Goal: Find specific page/section: Find specific page/section

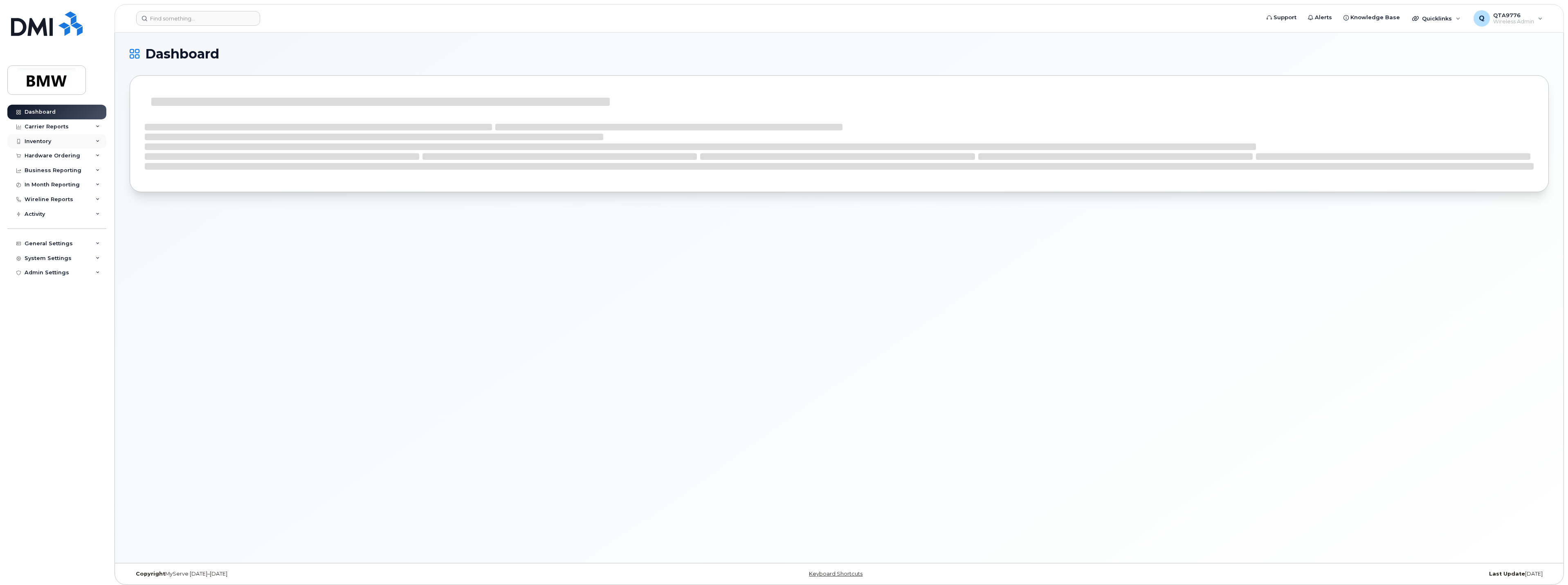
click at [40, 140] on div "Inventory" at bounding box center [37, 141] width 26 height 7
click at [46, 153] on div "Mobility Devices" at bounding box center [51, 156] width 46 height 7
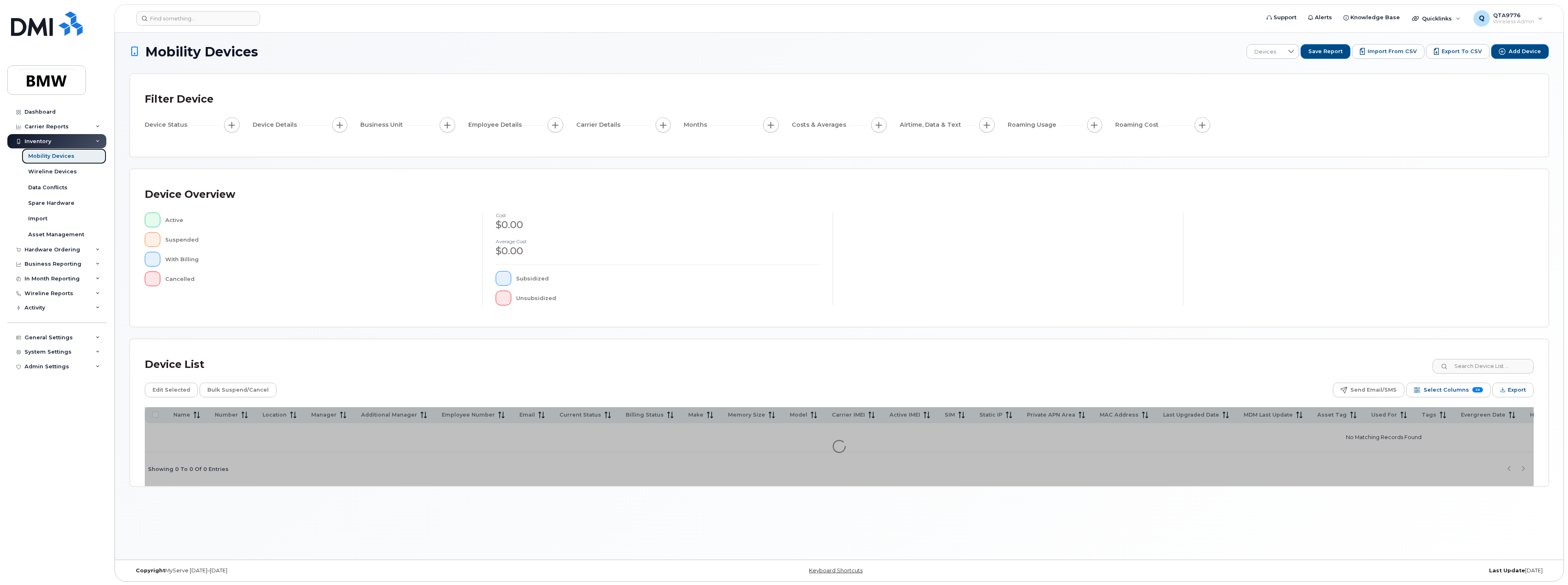
scroll to position [4, 0]
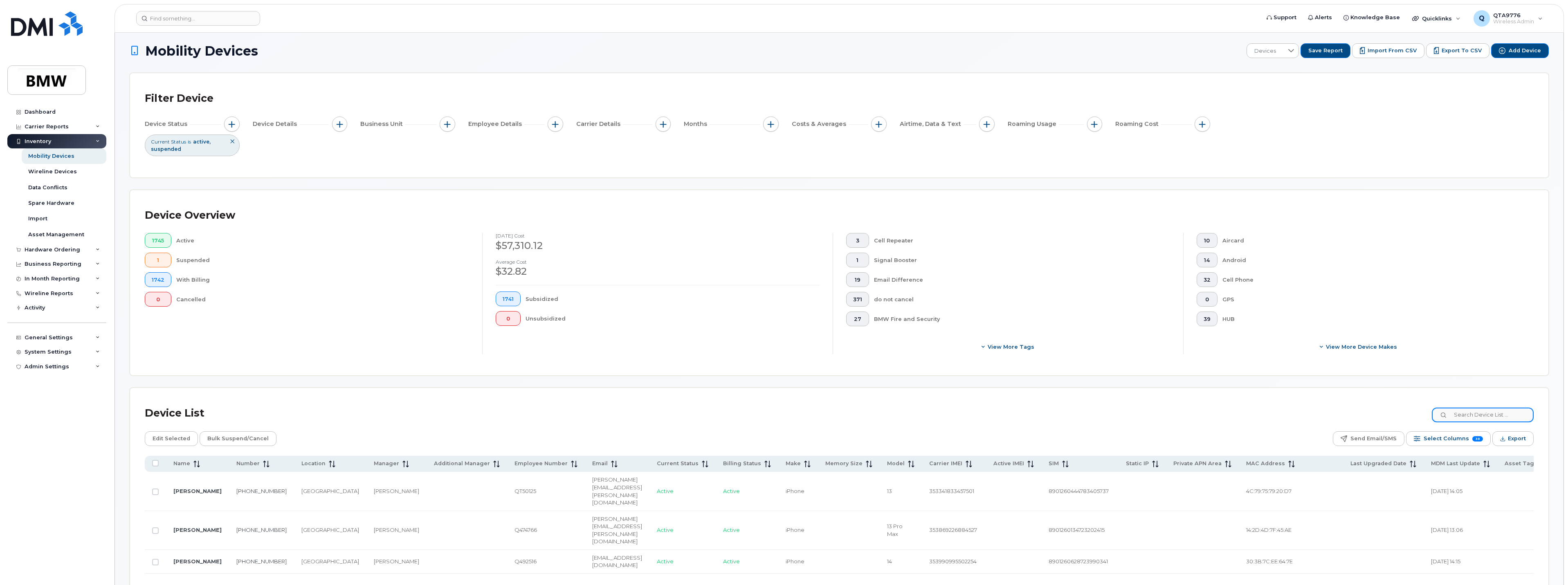
click at [1469, 416] on input at bounding box center [1482, 415] width 102 height 15
click at [1474, 416] on input at bounding box center [1482, 415] width 102 height 15
type input "l"
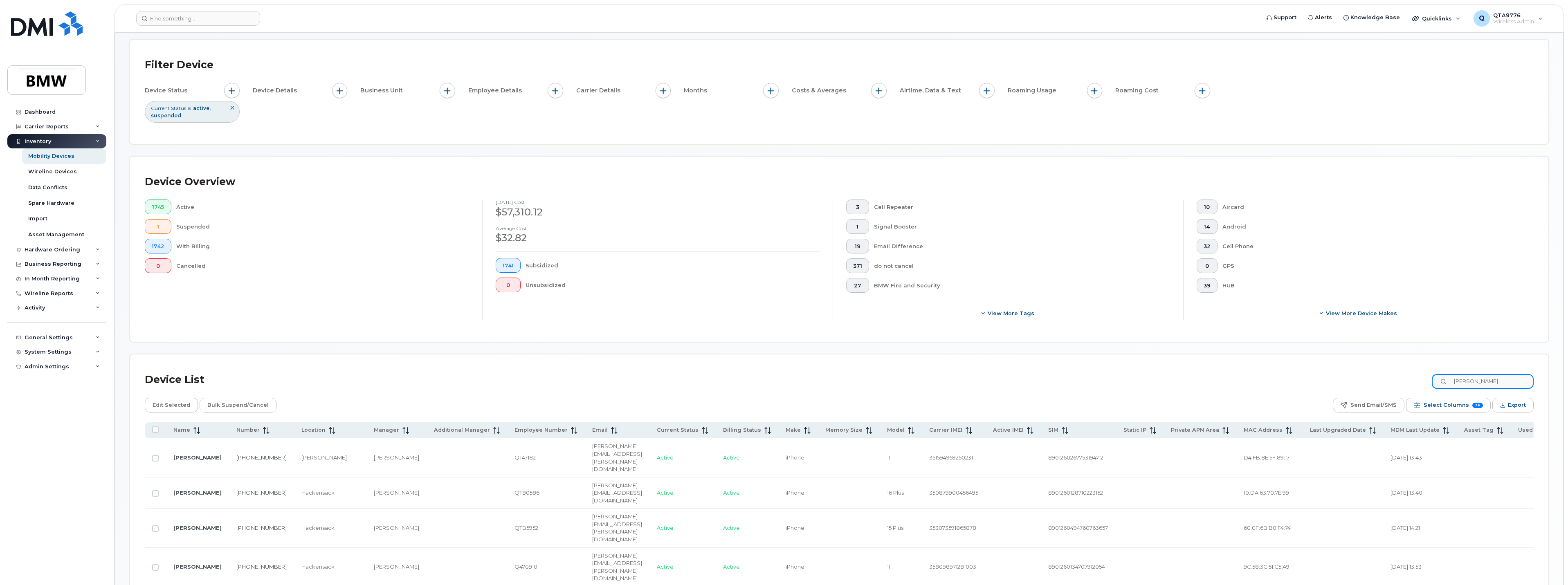
scroll to position [4, 0]
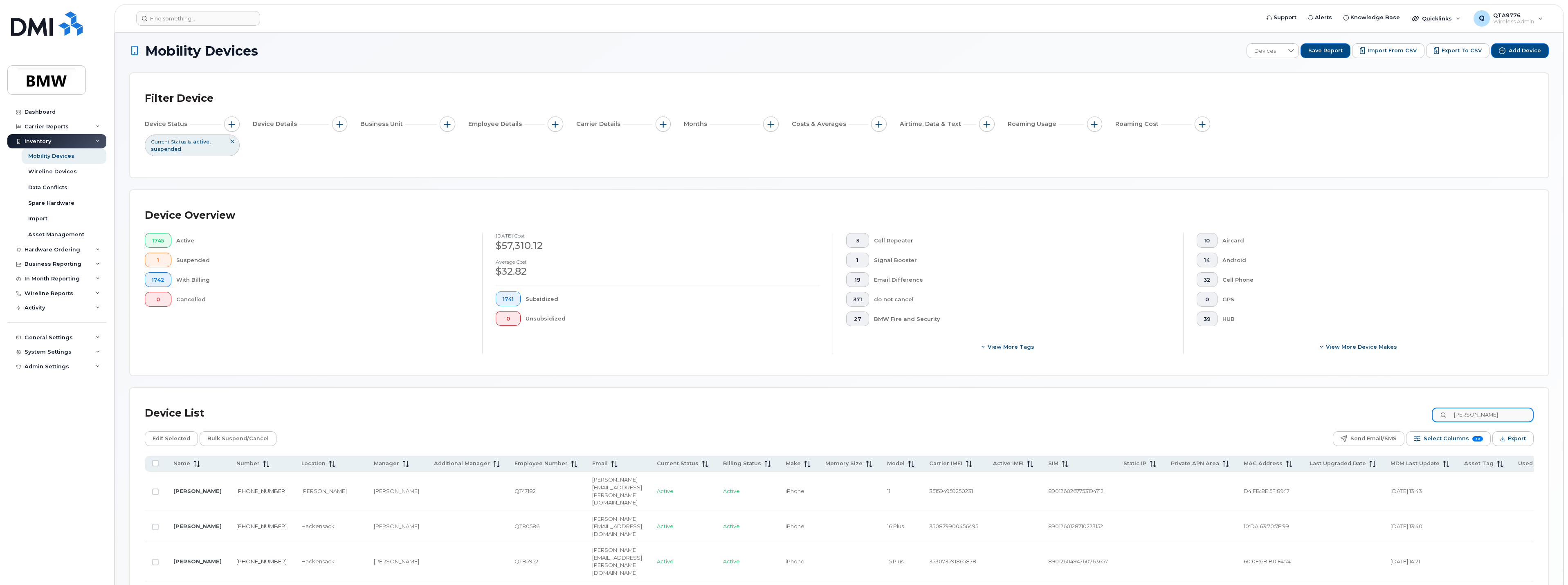
drag, startPoint x: 1473, startPoint y: 412, endPoint x: 1410, endPoint y: 409, distance: 63.1
click at [1410, 409] on div "Device List alan n" at bounding box center [839, 414] width 1389 height 22
type input "niss"
click at [186, 488] on link "[PERSON_NAME]" at bounding box center [198, 491] width 48 height 7
